Goal: Information Seeking & Learning: Learn about a topic

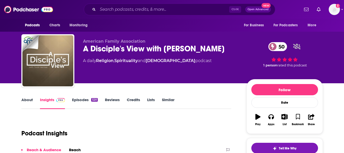
click at [80, 102] on link "Episodes 520" at bounding box center [84, 103] width 25 height 12
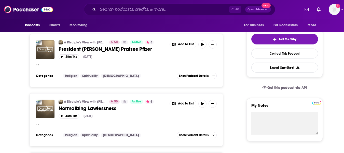
scroll to position [128, 0]
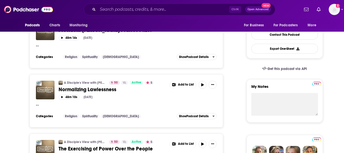
click at [93, 105] on div "" "" at bounding box center [126, 105] width 181 height 5
click at [212, 114] on div "Show Podcast Details" at bounding box center [197, 116] width 36 height 4
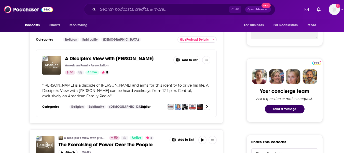
scroll to position [204, 0]
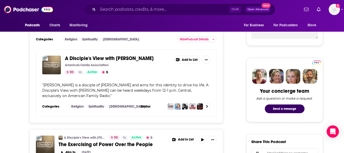
click at [84, 93] on span "[PERSON_NAME] is a disciple of [PERSON_NAME] and aims for this identity to driv…" at bounding box center [125, 89] width 166 height 15
click at [72, 83] on span "[PERSON_NAME] is a disciple of [PERSON_NAME] and aims for this identity to driv…" at bounding box center [125, 89] width 166 height 15
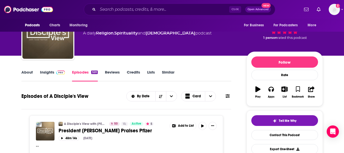
scroll to position [0, 0]
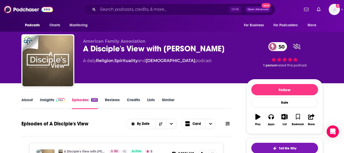
click at [25, 101] on link "About" at bounding box center [26, 103] width 11 height 12
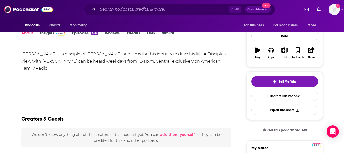
scroll to position [66, 0]
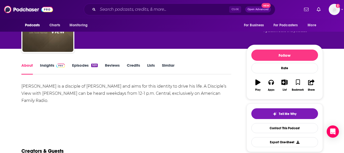
scroll to position [0, 0]
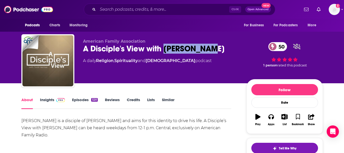
drag, startPoint x: 165, startPoint y: 47, endPoint x: 214, endPoint y: 47, distance: 49.7
click at [214, 47] on div "A Disciple's View with [PERSON_NAME] 50" at bounding box center [160, 49] width 155 height 10
copy h1 "[PERSON_NAME]"
click at [0, 68] on div "American Family Association A Disciple's View with [PERSON_NAME] 50 A daily Rel…" at bounding box center [172, 41] width 344 height 83
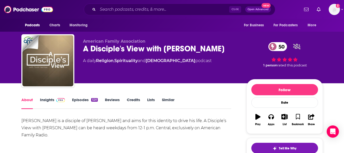
click at [111, 41] on span "American Family Association" at bounding box center [114, 41] width 62 height 5
copy p "American Family Association"
click at [114, 45] on div "A Disciple's View with [PERSON_NAME] 50" at bounding box center [160, 49] width 155 height 10
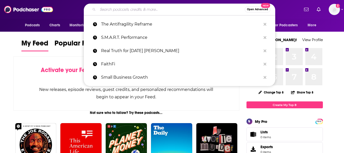
click at [205, 11] on input "Search podcasts, credits, & more..." at bounding box center [171, 9] width 147 height 8
paste input "[PERSON_NAME]"
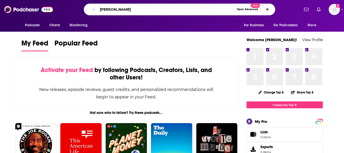
type input "[PERSON_NAME]"
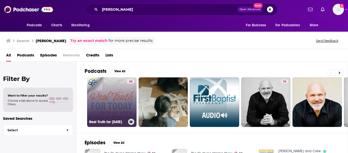
click at [119, 92] on link "46 Real Truth for Today" at bounding box center [111, 101] width 49 height 49
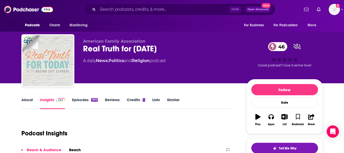
click at [121, 67] on div "American Family Association Real Truth for Today 46 A daily News , Politics and…" at bounding box center [160, 59] width 155 height 41
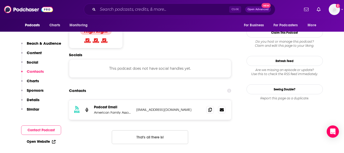
scroll to position [414, 0]
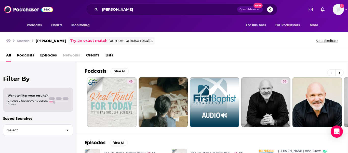
scroll to position [38, 0]
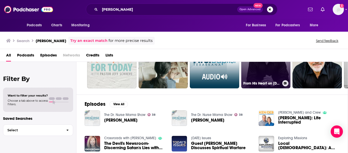
click at [262, 75] on link "36 From His Heart on Lightsource.com" at bounding box center [265, 63] width 49 height 49
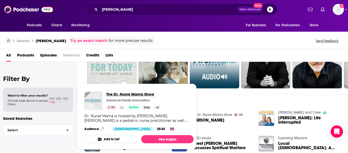
click at [120, 93] on span "The Dr. Nurse Mama Show" at bounding box center [133, 93] width 55 height 5
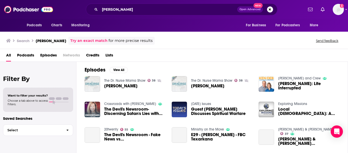
scroll to position [73, 0]
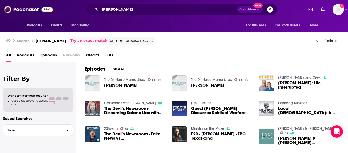
click at [117, 84] on span "Dr. Jeff Schreve" at bounding box center [120, 85] width 33 height 4
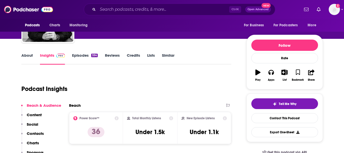
scroll to position [44, 0]
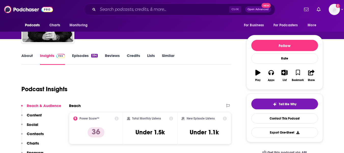
click at [75, 59] on link "Episodes 594" at bounding box center [84, 59] width 25 height 12
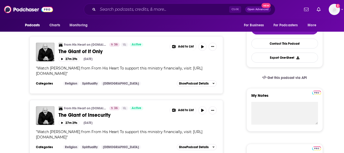
scroll to position [119, 0]
click at [95, 50] on span "The Giant of If Only" at bounding box center [81, 51] width 44 height 6
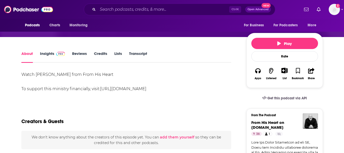
scroll to position [60, 0]
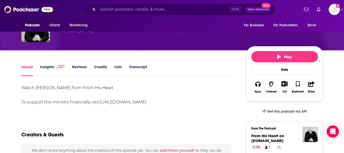
scroll to position [0, 0]
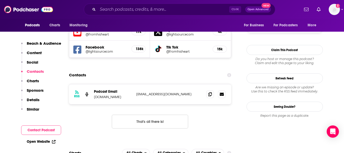
scroll to position [449, 0]
click at [37, 142] on link "Open Website" at bounding box center [41, 141] width 29 height 4
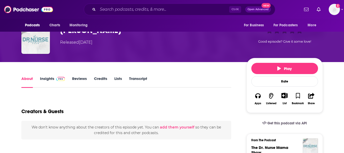
scroll to position [13, 0]
